Goal: Task Accomplishment & Management: Manage account settings

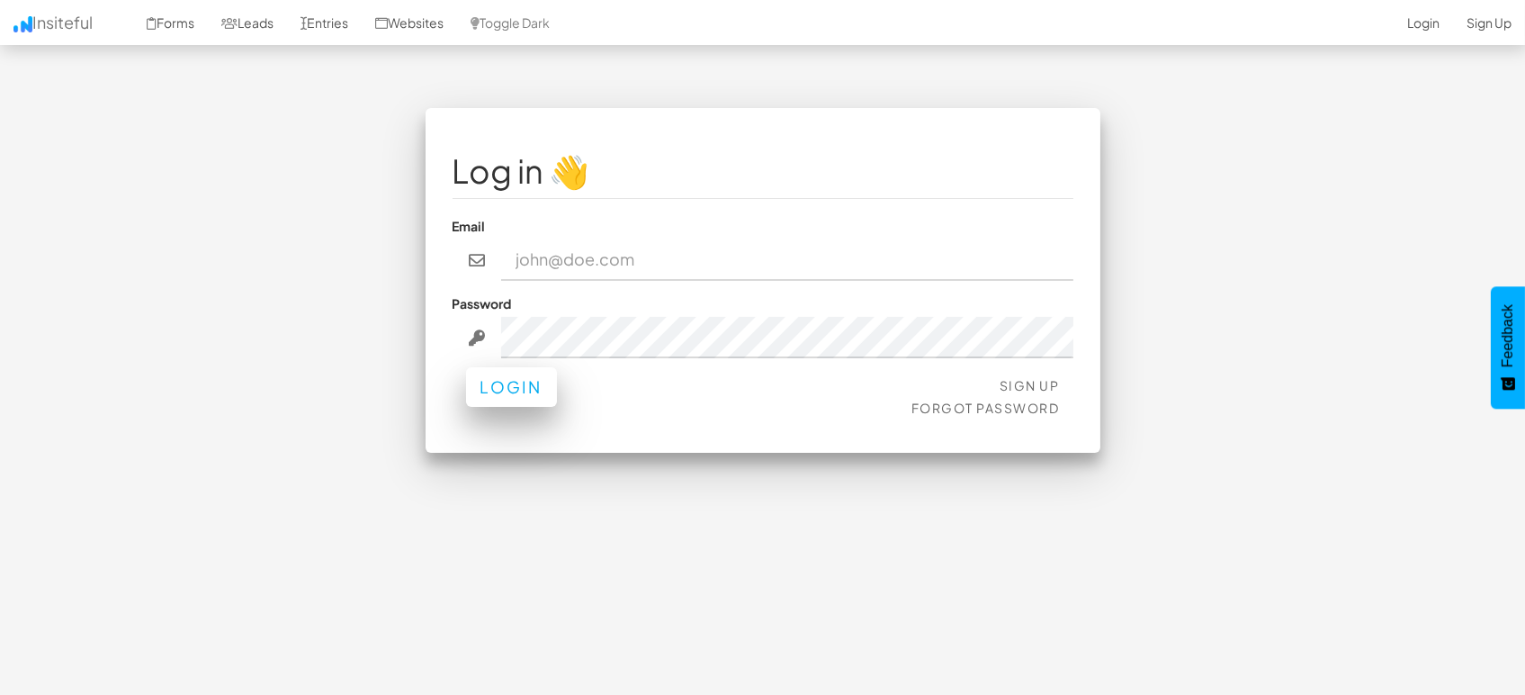
type input "marketing@mapsted.com"
drag, startPoint x: 526, startPoint y: 386, endPoint x: 530, endPoint y: 377, distance: 9.7
click at [526, 387] on button "Login" at bounding box center [511, 387] width 91 height 40
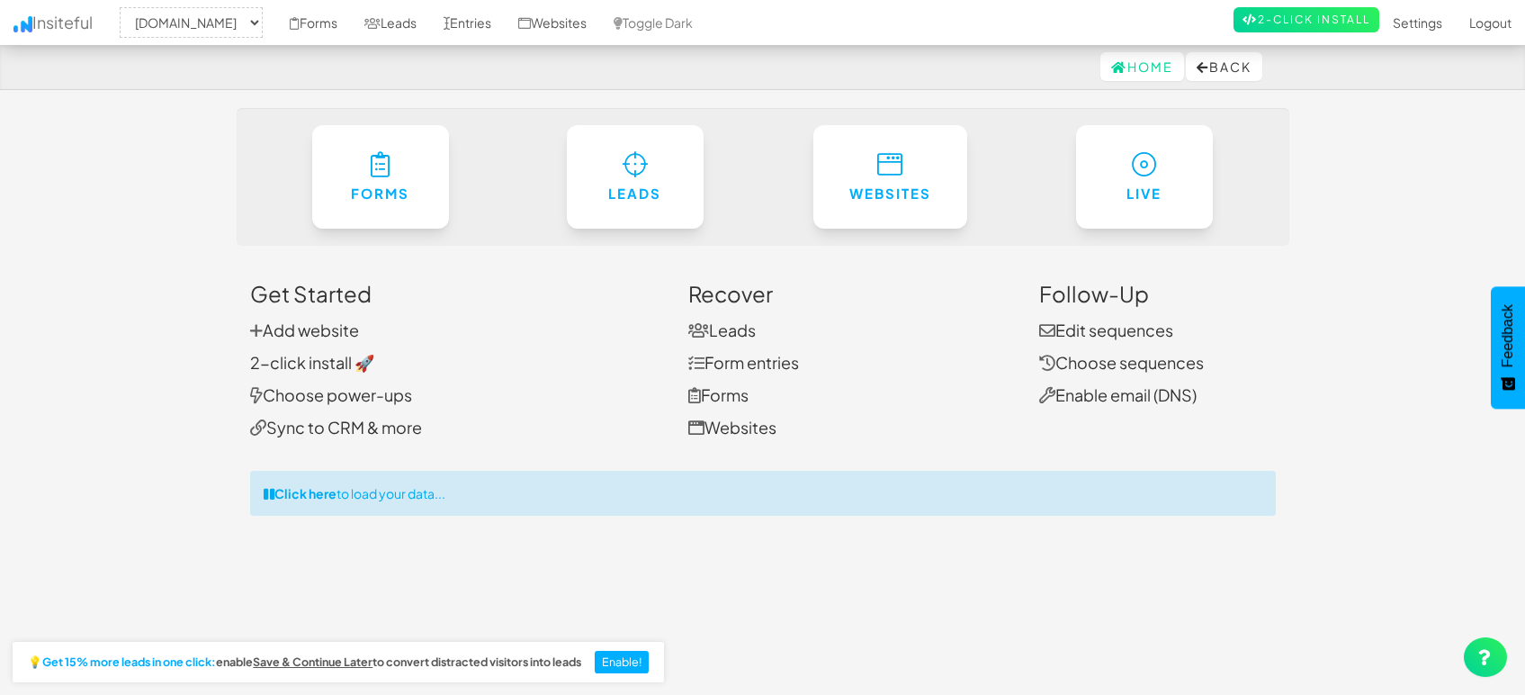
select select "1505"
click at [380, 27] on link "Leads" at bounding box center [390, 22] width 79 height 45
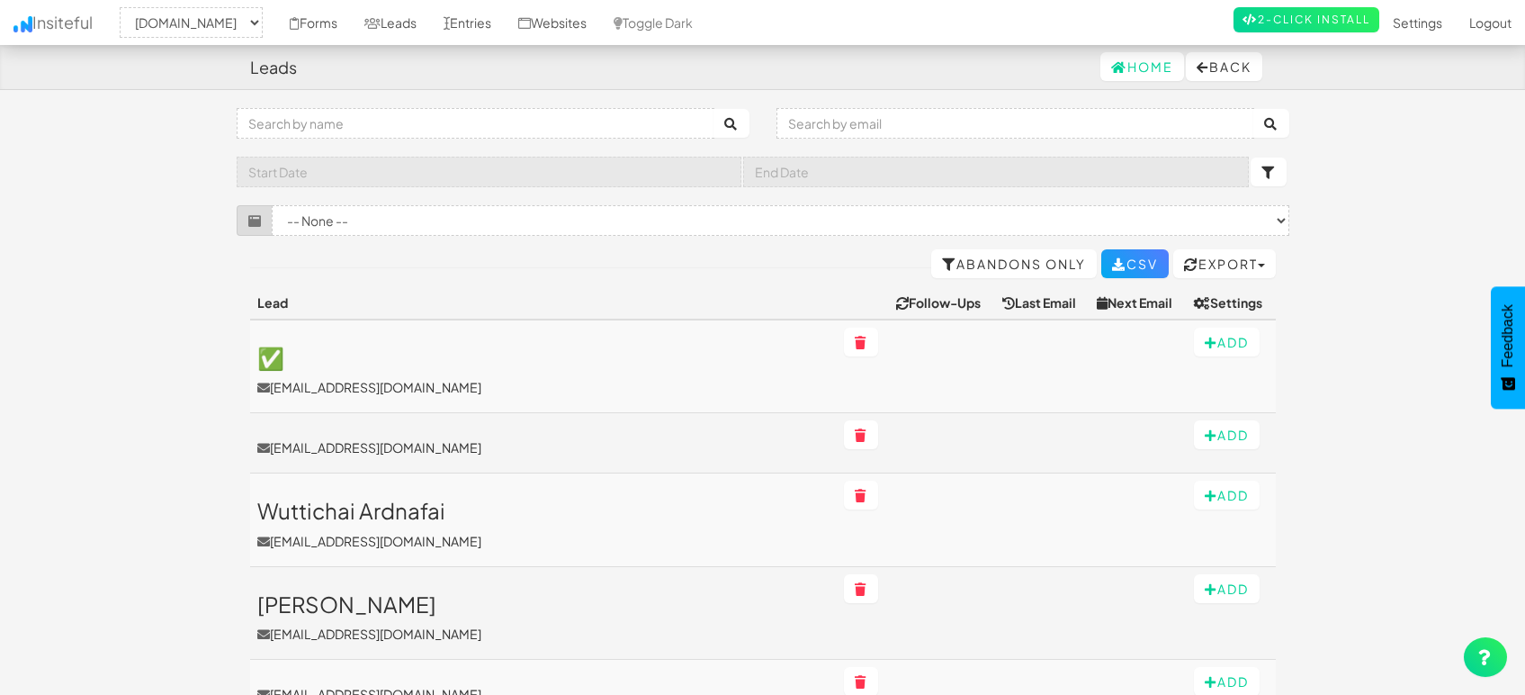
select select "1505"
